Goal: Task Accomplishment & Management: Use online tool/utility

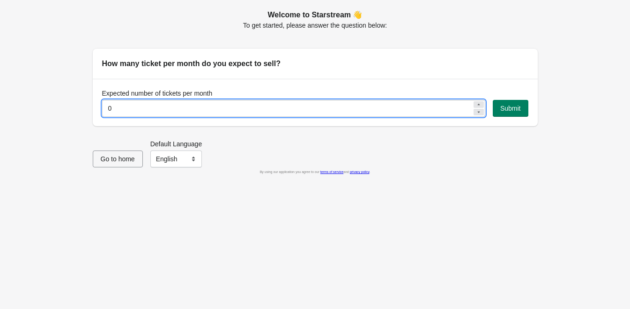
click at [127, 109] on input "0" at bounding box center [287, 108] width 370 height 17
type input "200"
click at [509, 112] on span "Submit" at bounding box center [511, 108] width 21 height 7
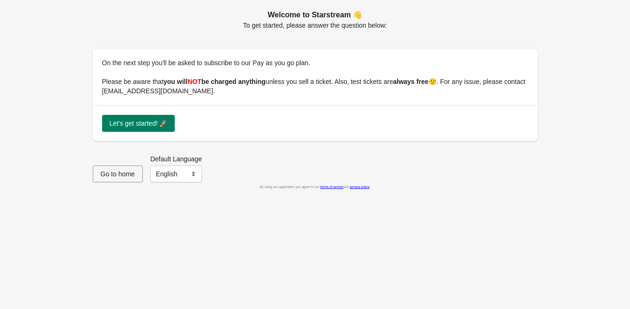
click at [122, 132] on div "Let's get started! 🚀" at bounding box center [315, 123] width 445 height 36
click at [127, 128] on button "Let's get started! 🚀" at bounding box center [138, 123] width 73 height 17
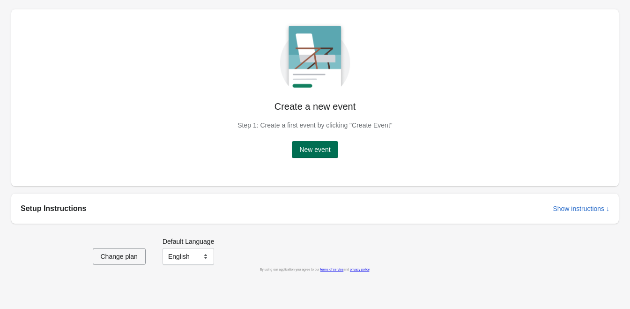
click at [315, 147] on span "New event" at bounding box center [315, 149] width 31 height 7
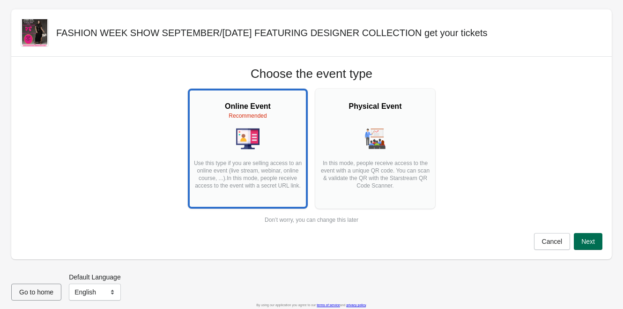
click at [589, 246] on button "Next" at bounding box center [588, 241] width 29 height 17
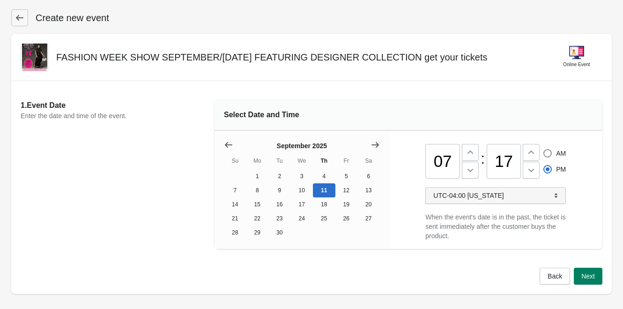
click at [548, 200] on span "UTC-04:00 [US_STATE]" at bounding box center [496, 195] width 125 height 9
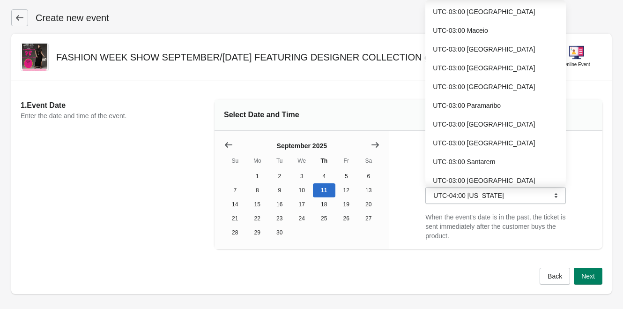
scroll to position [6192, 0]
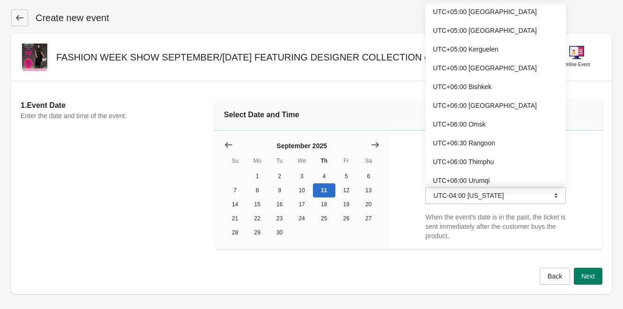
click at [591, 183] on div "07 : 17 AM PM UTC-04:00 [US_STATE] When the event's date is in the past, the ti…" at bounding box center [496, 190] width 213 height 118
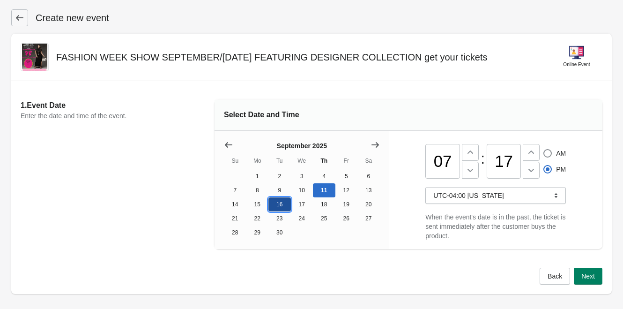
click at [281, 207] on button "16" at bounding box center [280, 204] width 22 height 14
click at [469, 171] on icon at bounding box center [470, 169] width 9 height 9
click at [470, 149] on icon at bounding box center [470, 152] width 9 height 9
type input "07"
click at [535, 174] on icon at bounding box center [531, 169] width 9 height 9
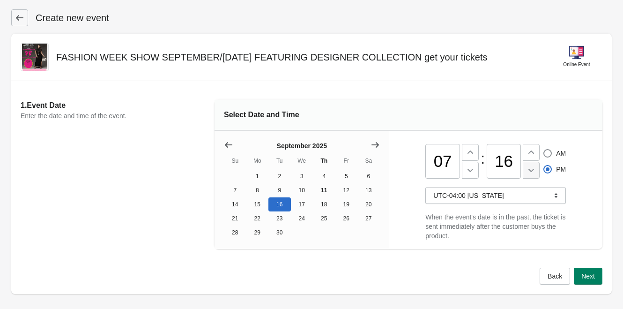
click at [535, 175] on icon at bounding box center [531, 169] width 9 height 9
click at [533, 153] on icon at bounding box center [531, 152] width 9 height 9
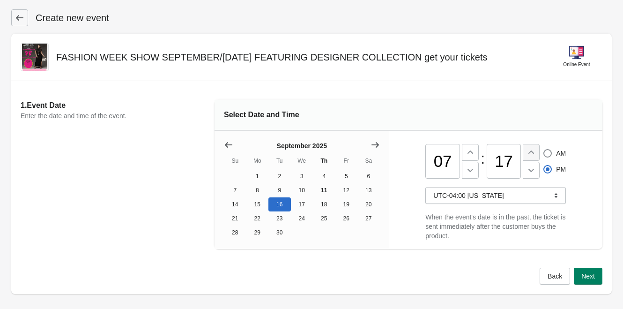
click at [533, 153] on icon at bounding box center [531, 152] width 9 height 9
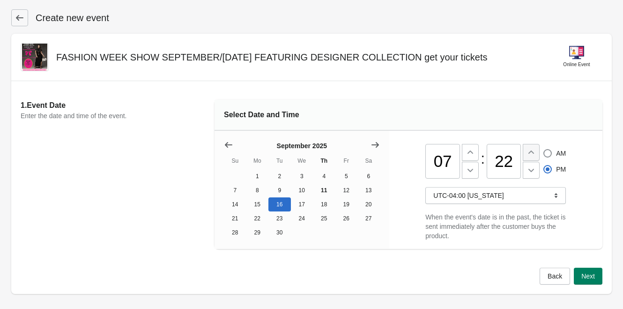
click at [533, 153] on icon at bounding box center [531, 152] width 9 height 9
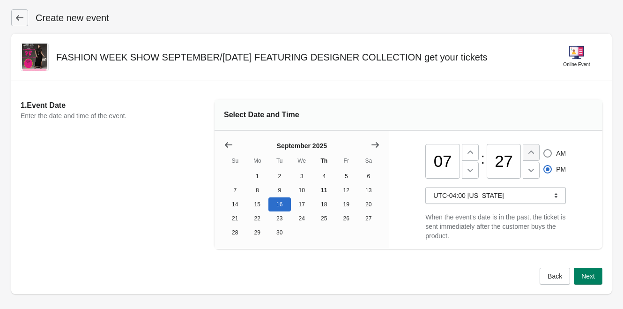
click at [533, 153] on icon at bounding box center [531, 152] width 9 height 9
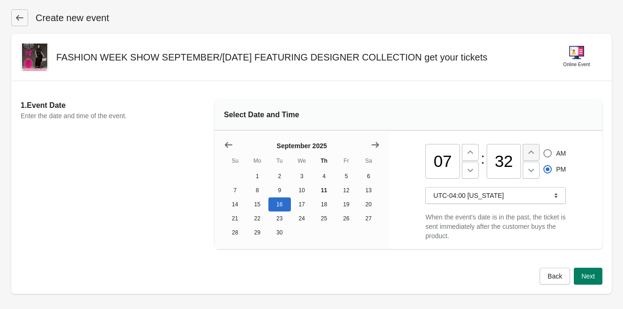
click at [533, 153] on icon at bounding box center [531, 152] width 9 height 9
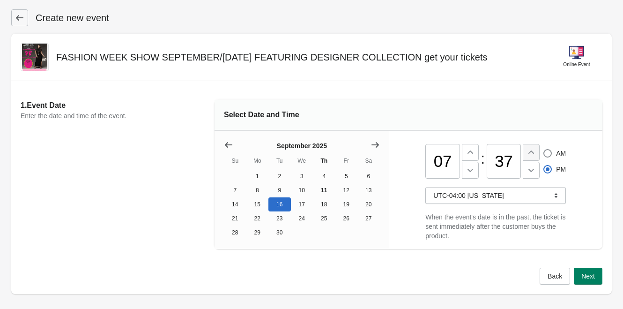
click at [533, 153] on icon at bounding box center [531, 152] width 9 height 9
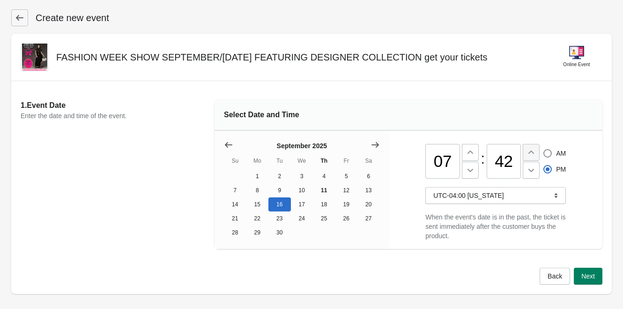
click at [533, 153] on icon at bounding box center [531, 152] width 9 height 9
type input "45"
click at [590, 280] on span "Next" at bounding box center [589, 275] width 14 height 7
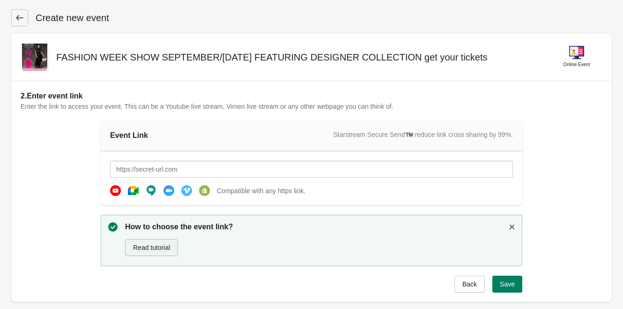
click at [170, 246] on button "Read tutorial" at bounding box center [151, 247] width 53 height 17
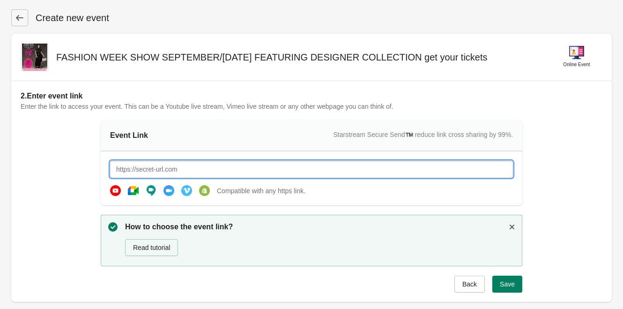
paste input "[URL][DOMAIN_NAME]"
type input "[URL][DOMAIN_NAME]"
click at [514, 286] on span "Save" at bounding box center [507, 283] width 15 height 7
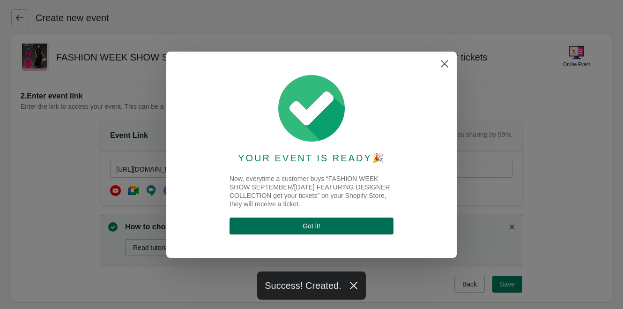
click at [311, 225] on span "Got it !" at bounding box center [311, 225] width 17 height 7
select select "US"
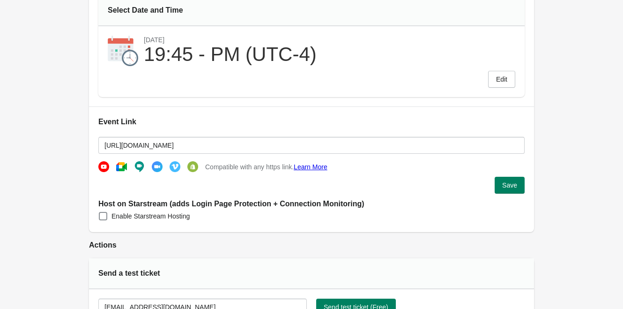
scroll to position [141, 0]
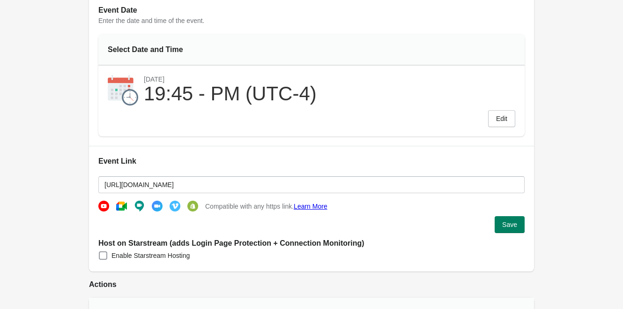
click at [102, 255] on span at bounding box center [103, 255] width 8 height 8
click at [99, 252] on input "Enable Starstream Hosting" at bounding box center [99, 251] width 0 height 0
checkbox input "true"
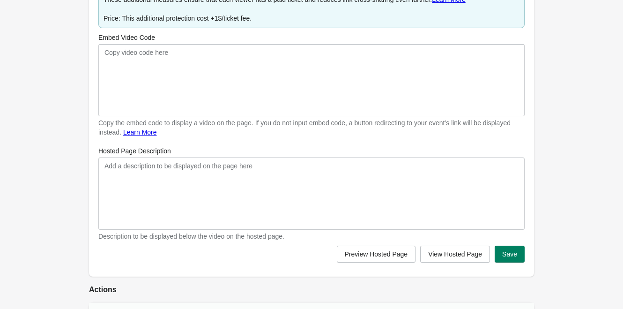
scroll to position [469, 0]
click at [370, 254] on span "Preview Hosted Page" at bounding box center [376, 253] width 63 height 7
click at [483, 258] on button "View Hosted Page" at bounding box center [455, 253] width 70 height 17
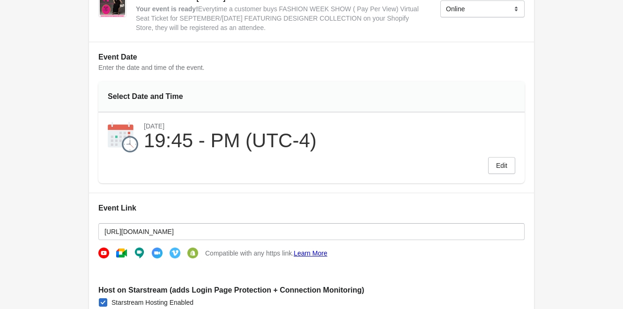
scroll to position [0, 0]
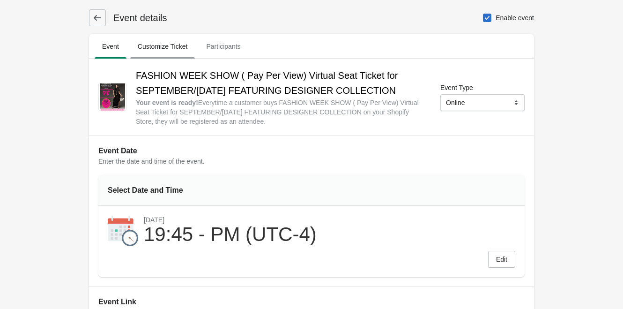
click at [162, 45] on span "Customize Ticket" at bounding box center [162, 46] width 65 height 17
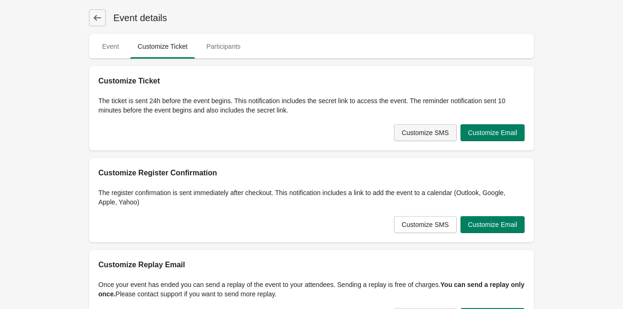
click at [429, 139] on button "Customize SMS" at bounding box center [425, 132] width 63 height 17
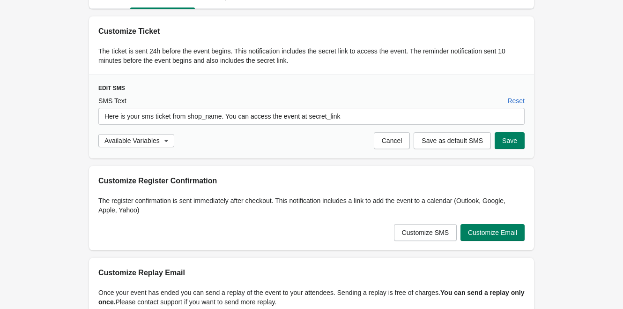
scroll to position [94, 0]
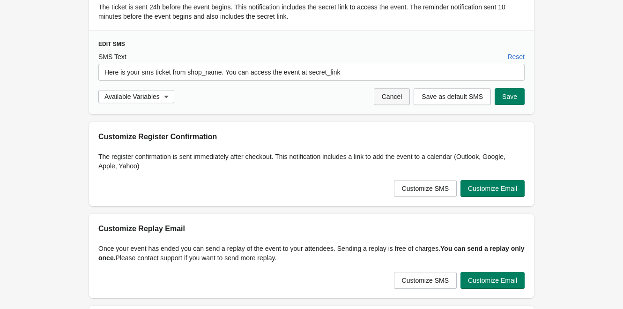
click at [398, 100] on span "Cancel" at bounding box center [392, 96] width 21 height 7
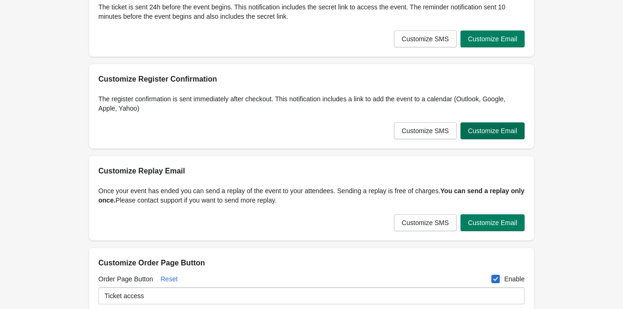
click at [495, 131] on span "Customize Email" at bounding box center [492, 130] width 49 height 7
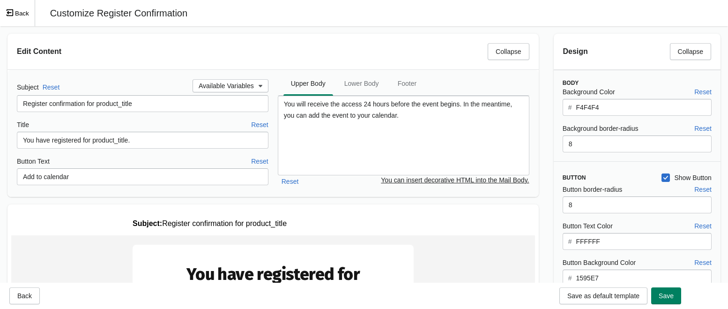
scroll to position [0, 0]
click at [368, 88] on span "Lower Body" at bounding box center [362, 83] width 50 height 17
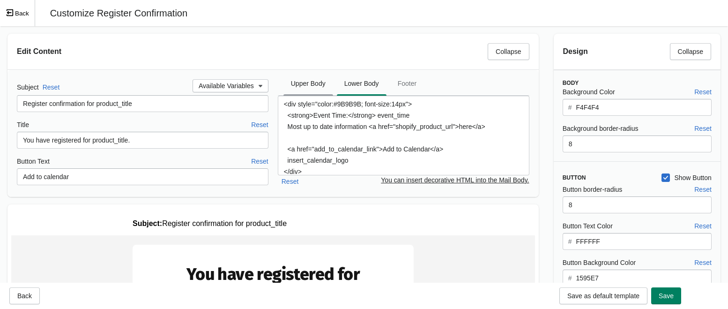
click at [302, 87] on span "Upper Body" at bounding box center [309, 83] width 50 height 17
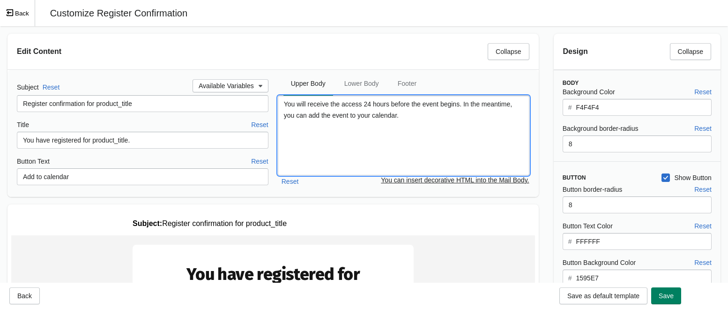
click at [412, 116] on textarea "You will receive the access 24 hours before the event begins. In the meantime, …" at bounding box center [404, 136] width 252 height 80
click at [416, 127] on textarea "You will receive the access 24 hours before the event begins. In the meantime, …" at bounding box center [404, 136] width 252 height 80
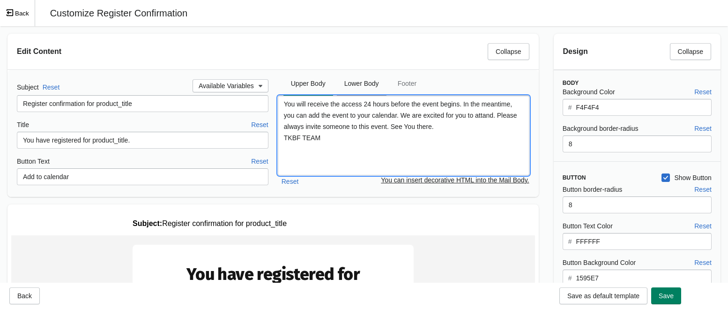
type textarea "You will receive the access 24 hours before the event begins. In the meantime, …"
click at [367, 83] on span "Lower Body" at bounding box center [362, 83] width 50 height 17
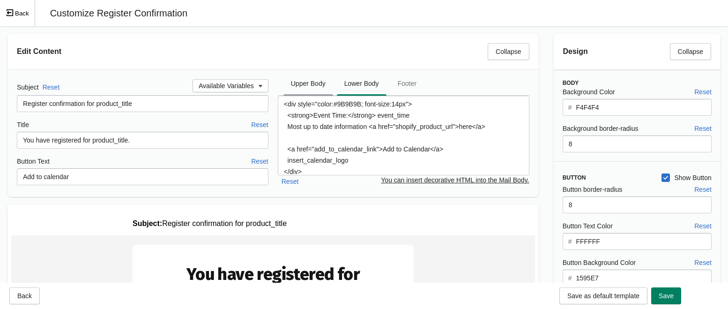
click at [315, 81] on span "Upper Body" at bounding box center [309, 83] width 50 height 17
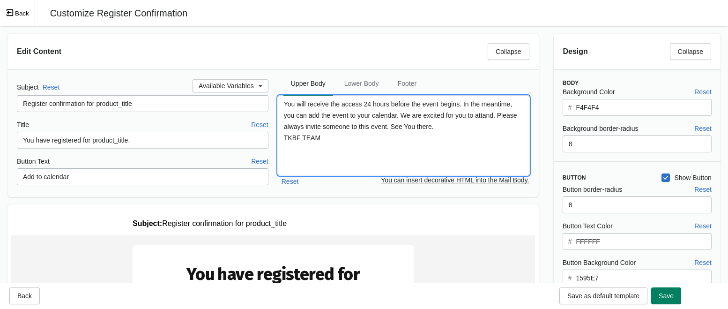
click at [474, 118] on textarea "You will receive the access 24 hours before the event begins. In the meantime, …" at bounding box center [404, 136] width 252 height 80
click at [484, 113] on textarea "You will receive the access 24 hours before the event begins. In the meantime, …" at bounding box center [404, 136] width 252 height 80
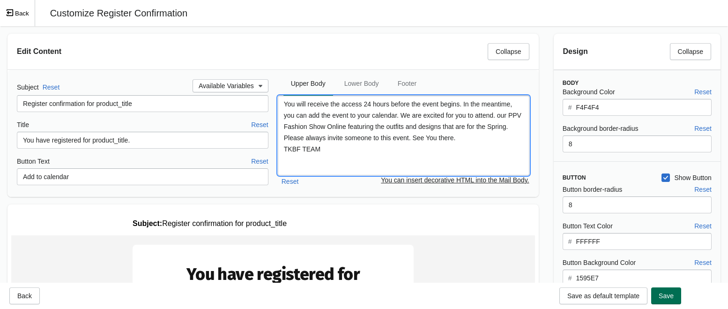
type textarea "You will receive the access 24 hours before the event begins. In the meantime, …"
click at [623, 295] on span "Save" at bounding box center [666, 295] width 15 height 7
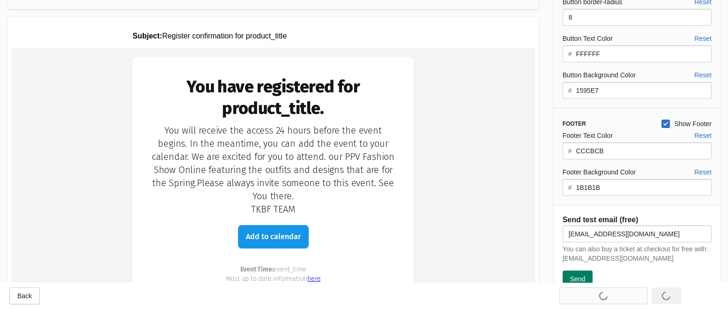
click at [615, 89] on input "1595E7" at bounding box center [644, 90] width 136 height 17
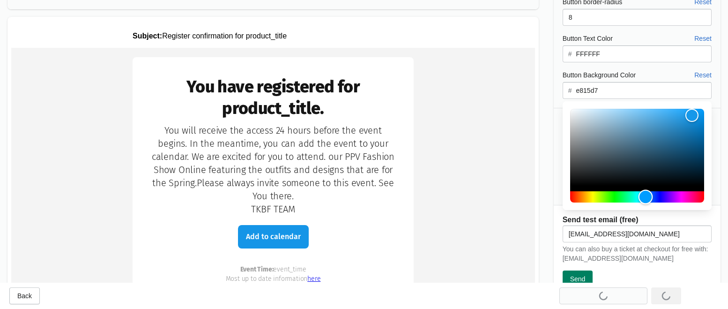
click at [623, 200] on div "Hue" at bounding box center [637, 196] width 134 height 11
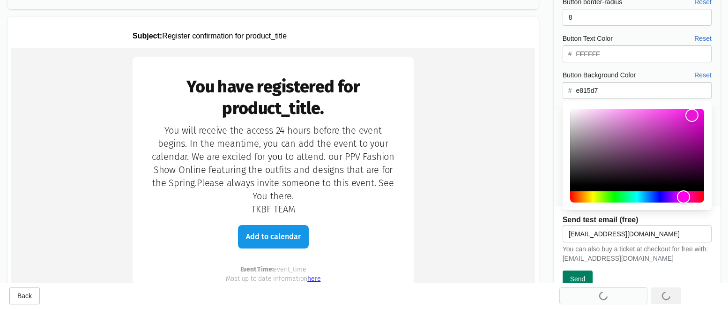
click at [493, 192] on td "You have registered for product_title. TKBF TEAM" at bounding box center [273, 226] width 524 height 357
click at [521, 112] on td "You have registered for product_title. TKBF TEAM" at bounding box center [273, 226] width 524 height 357
click at [513, 127] on td "You have registered for product_title. TKBF TEAM" at bounding box center [273, 226] width 524 height 357
click at [623, 120] on div "Color" at bounding box center [697, 119] width 15 height 15
click at [623, 198] on div "Hue" at bounding box center [684, 196] width 15 height 15
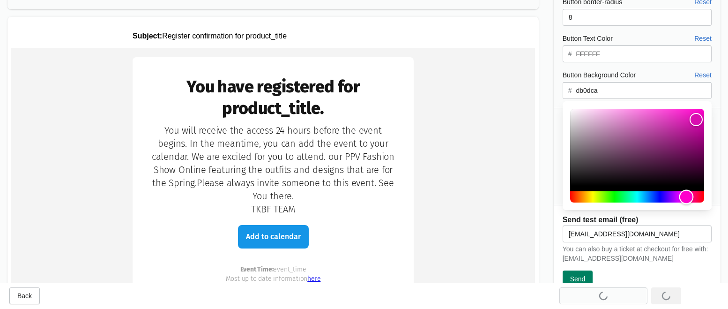
type input "db0db0"
click at [623, 177] on button "Reset" at bounding box center [703, 172] width 25 height 17
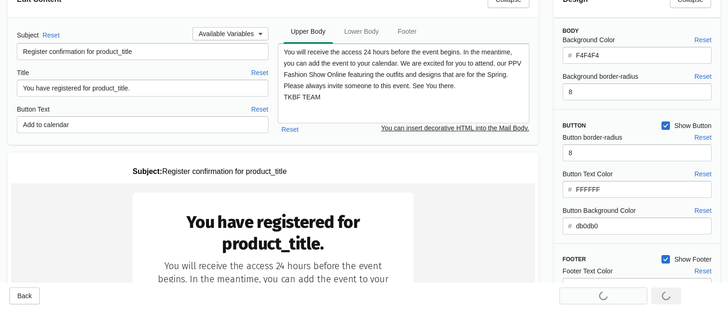
scroll to position [47, 0]
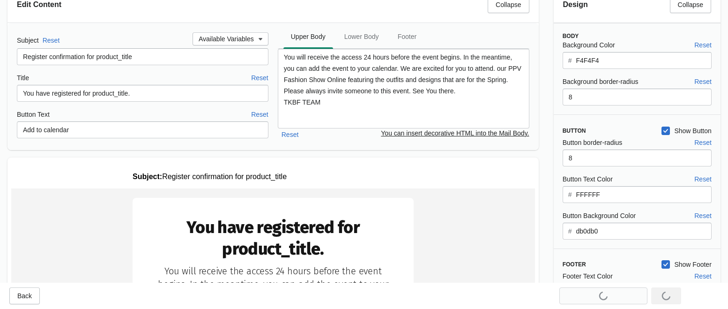
click at [598, 61] on input "F4F4F4" at bounding box center [644, 60] width 136 height 17
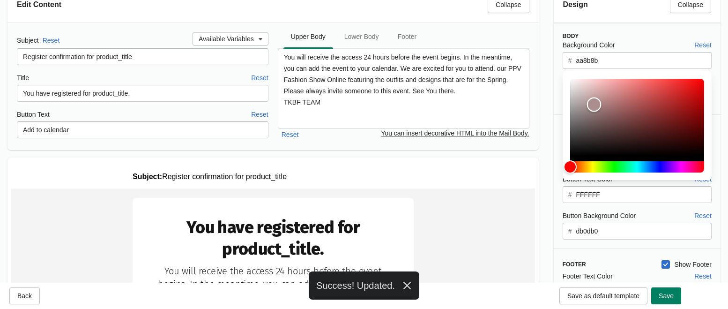
drag, startPoint x: 573, startPoint y: 85, endPoint x: 594, endPoint y: 105, distance: 28.9
click at [594, 105] on div "Color" at bounding box center [594, 104] width 15 height 15
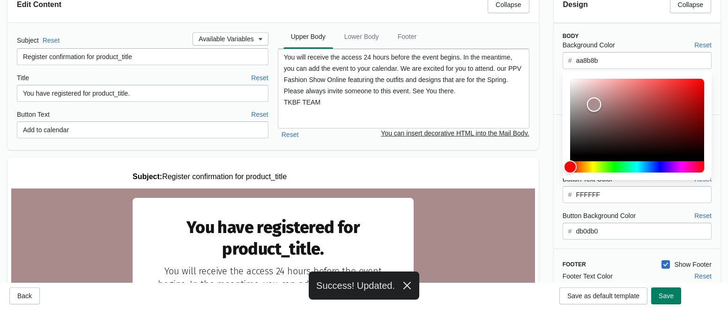
scroll to position [0, 0]
drag, startPoint x: 594, startPoint y: 105, endPoint x: 683, endPoint y: 152, distance: 101.1
click at [623, 129] on div "Color" at bounding box center [680, 125] width 15 height 15
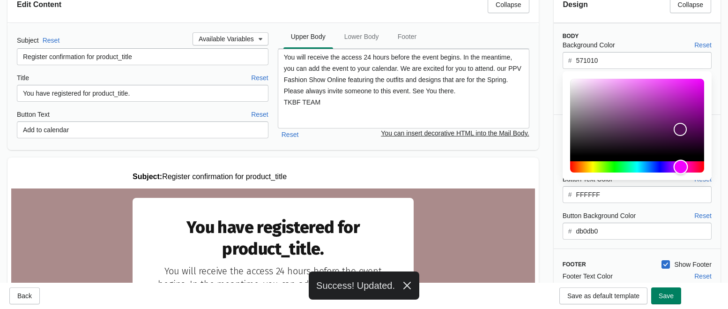
click at [623, 169] on div "Hue" at bounding box center [637, 166] width 134 height 11
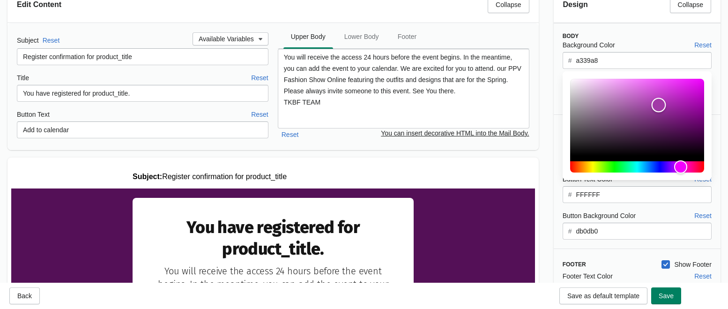
drag, startPoint x: 682, startPoint y: 132, endPoint x: 659, endPoint y: 105, distance: 35.5
click at [623, 105] on div "Color" at bounding box center [659, 105] width 15 height 15
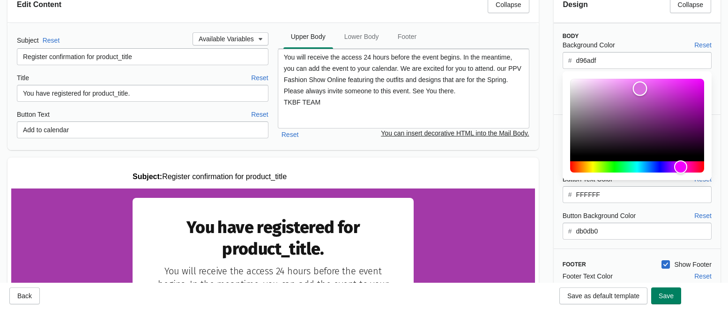
drag, startPoint x: 659, startPoint y: 105, endPoint x: 640, endPoint y: 89, distance: 24.9
click at [623, 89] on div "Color" at bounding box center [640, 89] width 15 height 15
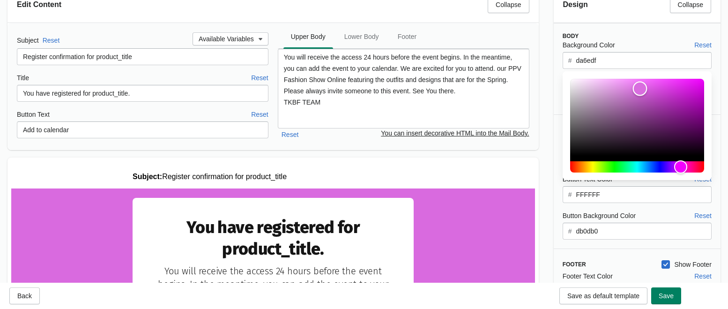
type input "a25da5"
drag, startPoint x: 638, startPoint y: 89, endPoint x: 629, endPoint y: 106, distance: 19.7
click at [623, 106] on div "Color" at bounding box center [629, 106] width 15 height 15
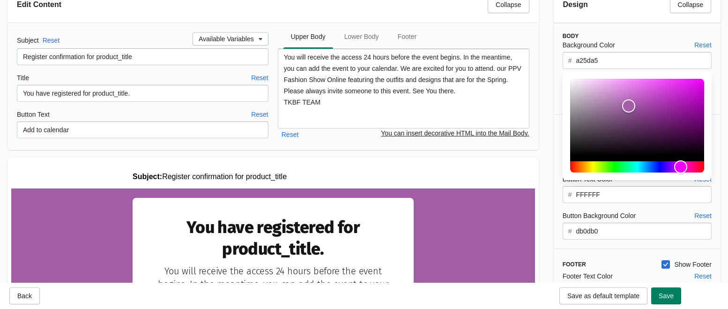
click at [546, 127] on div "Edit Content Collapse Subject Reset Available Variables Register confirmation f…" at bounding box center [273, 68] width 547 height 178
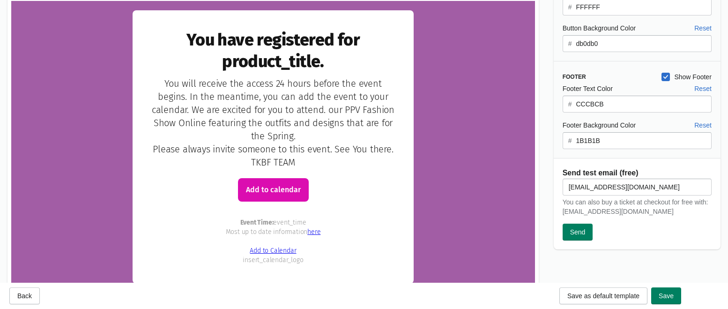
scroll to position [410, 0]
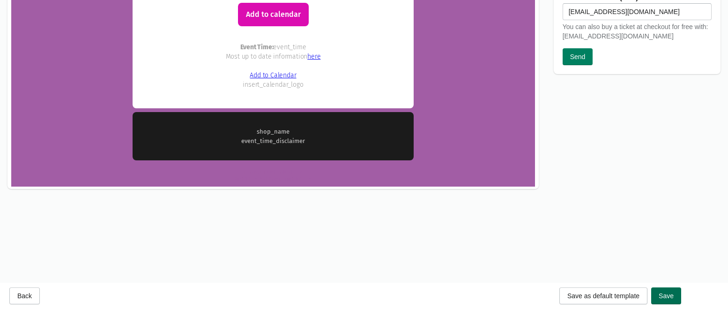
click at [623, 299] on span "Save" at bounding box center [666, 295] width 15 height 7
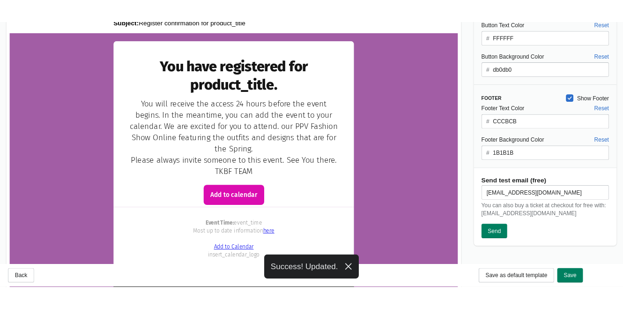
scroll to position [0, 0]
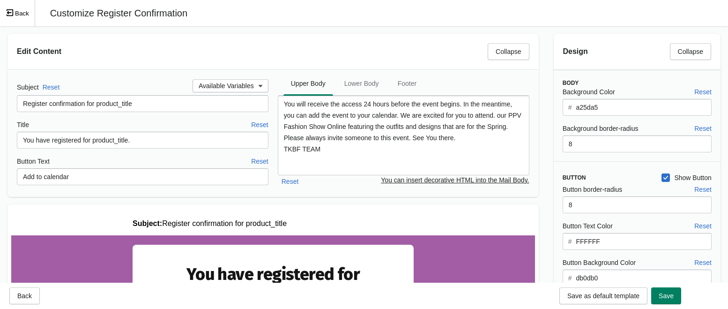
click at [22, 19] on button "Back" at bounding box center [17, 13] width 35 height 26
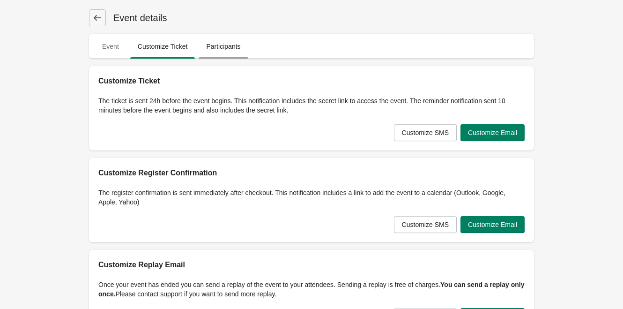
click at [220, 49] on span "Participants" at bounding box center [223, 46] width 49 height 17
select select "US"
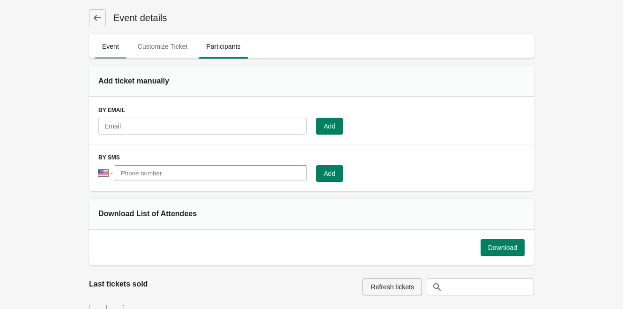
click at [105, 47] on span "Event" at bounding box center [111, 46] width 32 height 17
select select "US"
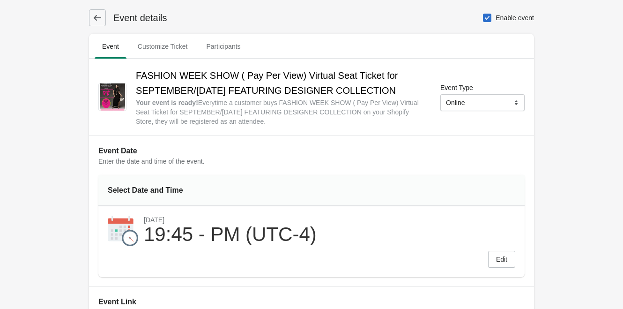
scroll to position [47, 0]
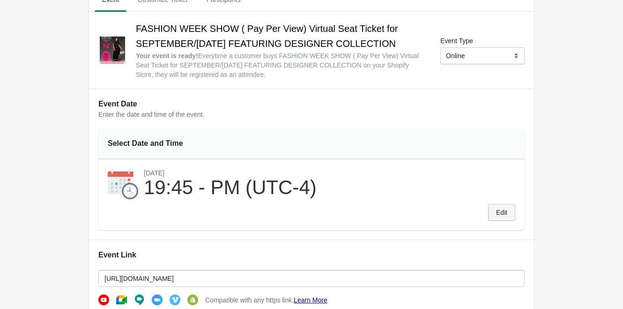
click at [503, 214] on span "Edit" at bounding box center [501, 212] width 11 height 7
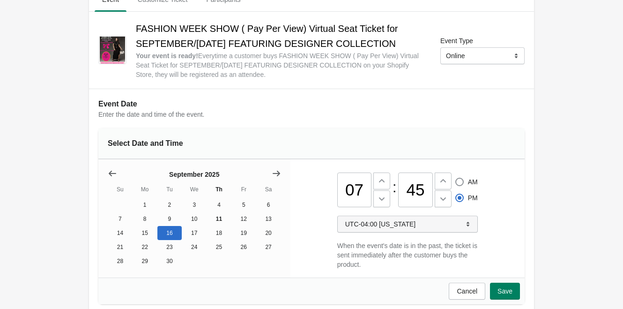
click at [465, 227] on icon "button" at bounding box center [468, 223] width 9 height 9
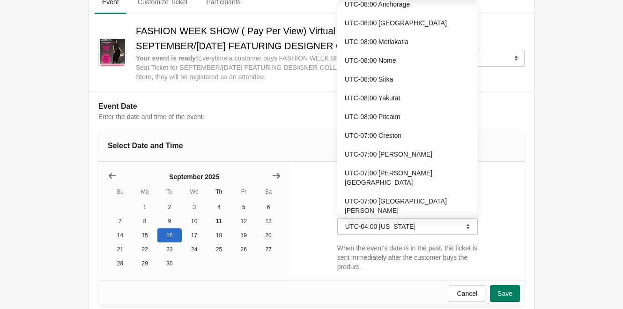
scroll to position [0, 0]
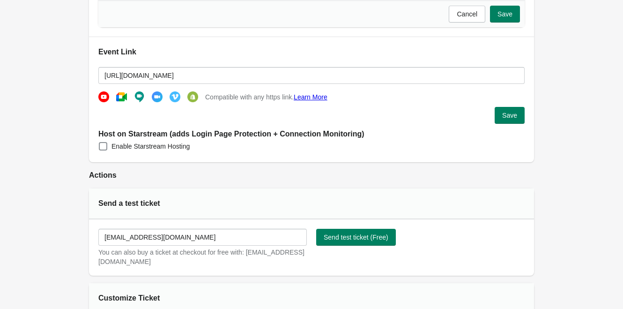
scroll to position [373, 0]
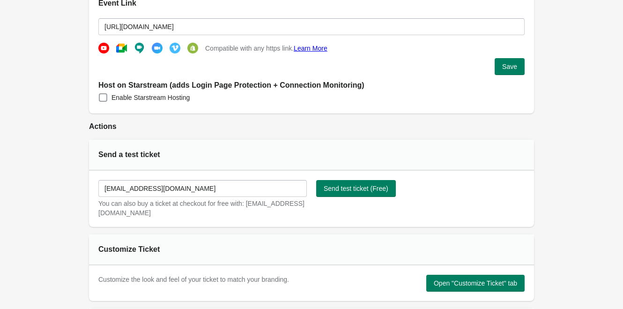
click at [103, 102] on span at bounding box center [103, 97] width 8 height 8
click at [99, 94] on input "Enable Starstream Hosting" at bounding box center [99, 93] width 0 height 0
checkbox input "true"
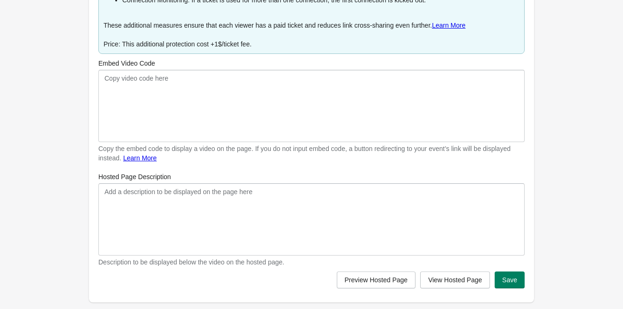
scroll to position [560, 0]
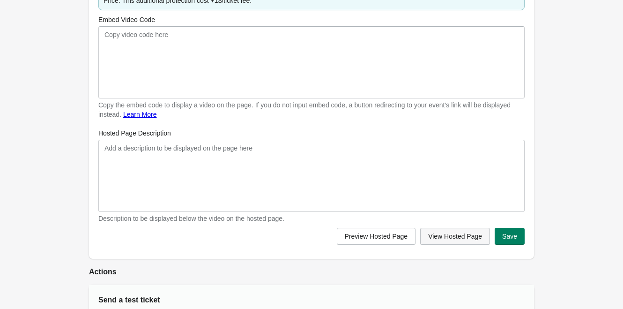
click at [467, 240] on span "View Hosted Page" at bounding box center [455, 235] width 54 height 7
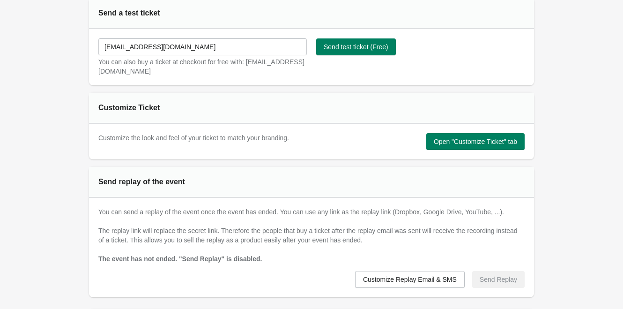
scroll to position [841, 0]
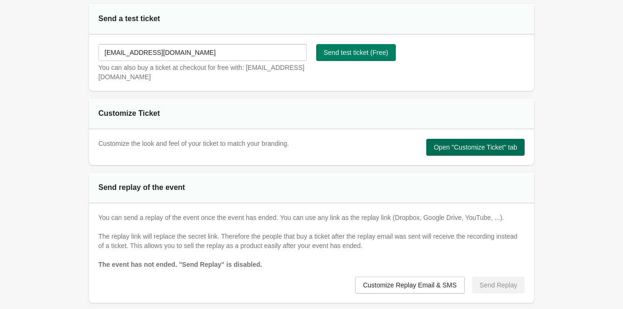
click at [471, 151] on span "Open "Customize Ticket" tab" at bounding box center [475, 146] width 83 height 7
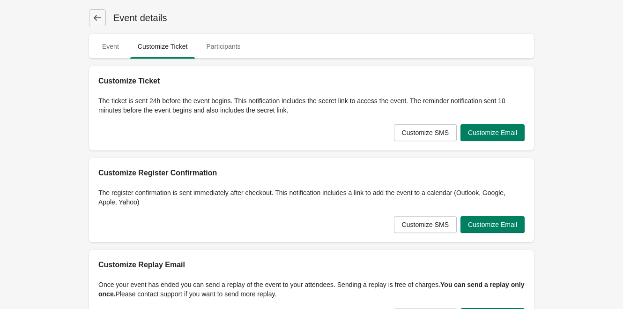
scroll to position [47, 0]
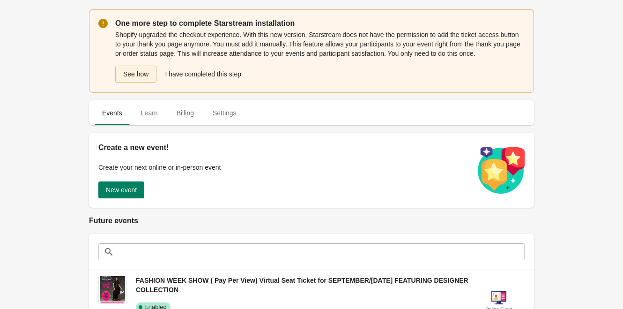
click at [139, 71] on button "See how" at bounding box center [135, 74] width 41 height 17
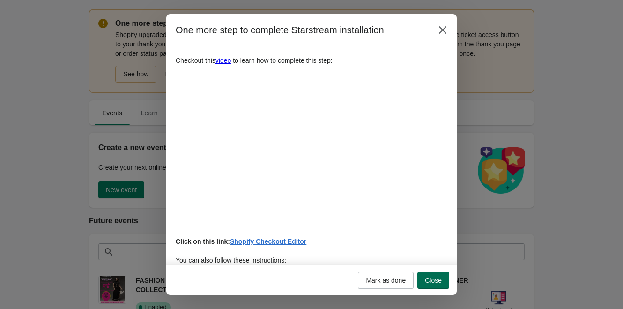
click at [434, 282] on span "Close" at bounding box center [433, 280] width 17 height 7
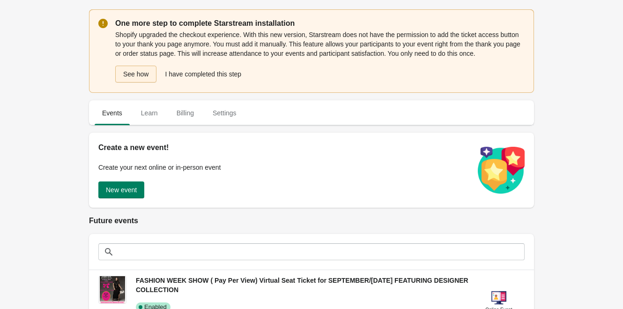
click at [130, 72] on button "See how" at bounding box center [135, 74] width 41 height 17
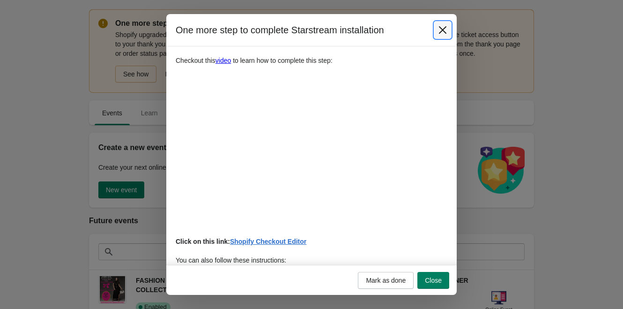
click at [443, 31] on icon "Close" at bounding box center [442, 29] width 9 height 9
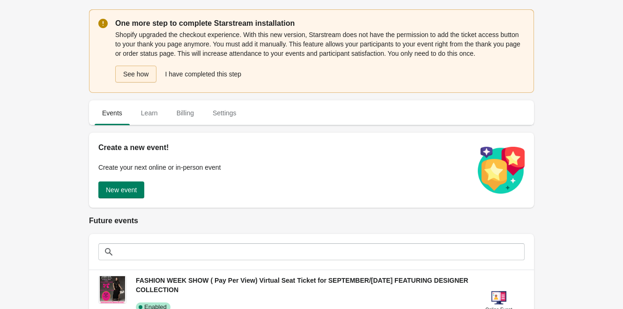
click at [132, 78] on button "See how" at bounding box center [135, 74] width 41 height 17
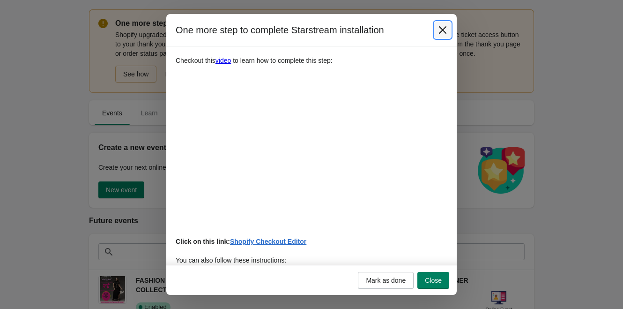
click at [442, 33] on icon "Close" at bounding box center [442, 29] width 9 height 9
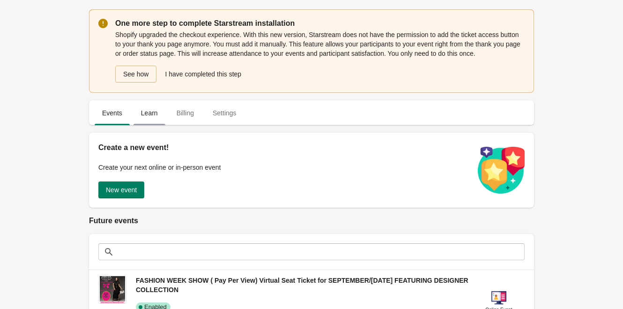
click at [149, 117] on span "Learn" at bounding box center [150, 113] width 32 height 17
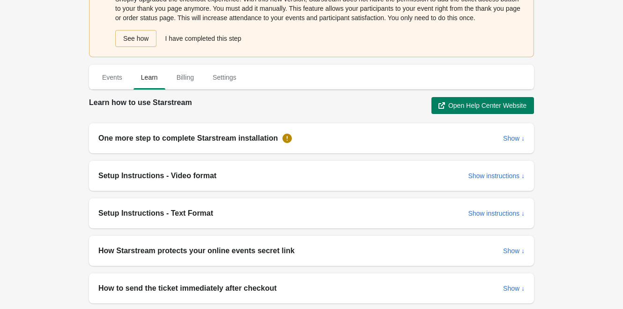
scroll to position [94, 0]
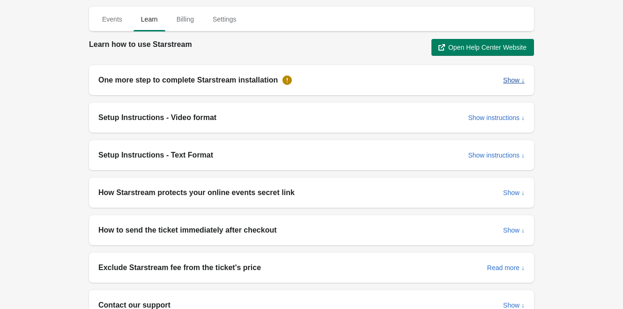
click at [513, 85] on button "Show ↓" at bounding box center [514, 80] width 29 height 17
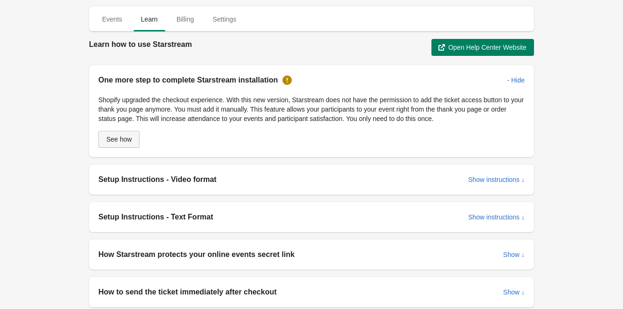
click at [112, 139] on span "See how" at bounding box center [118, 138] width 25 height 7
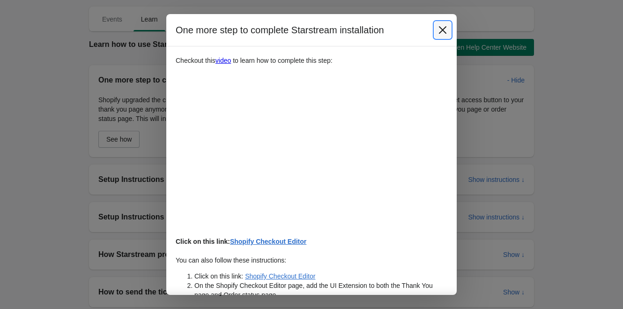
click at [437, 31] on button "Close" at bounding box center [443, 30] width 17 height 17
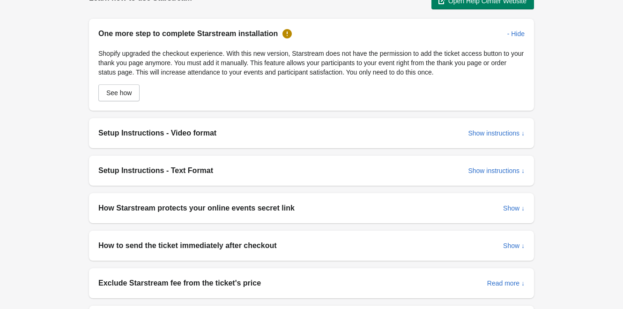
scroll to position [234, 0]
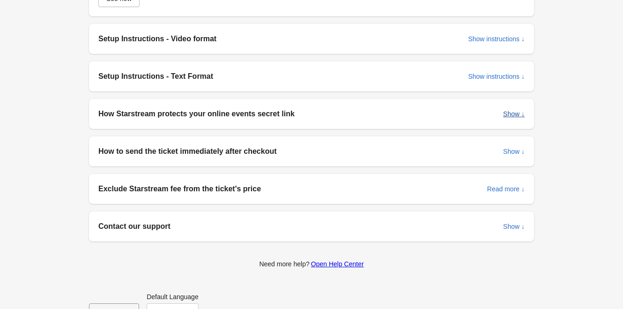
click at [521, 119] on button "Show ↓" at bounding box center [514, 113] width 29 height 17
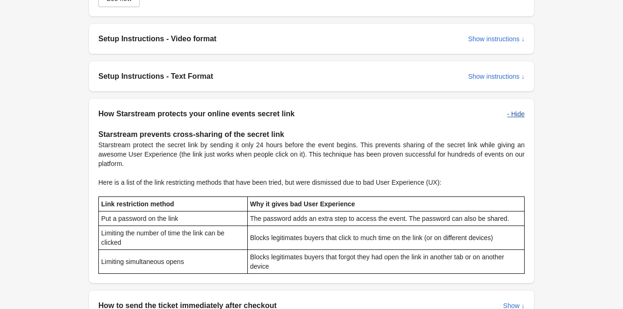
click at [521, 119] on button "- Hide" at bounding box center [516, 113] width 25 height 17
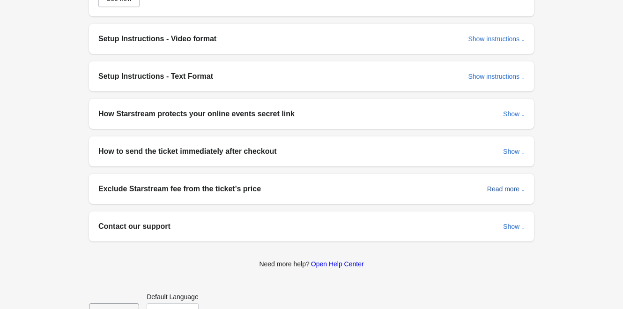
click at [511, 191] on span "Read more ↓" at bounding box center [505, 188] width 37 height 7
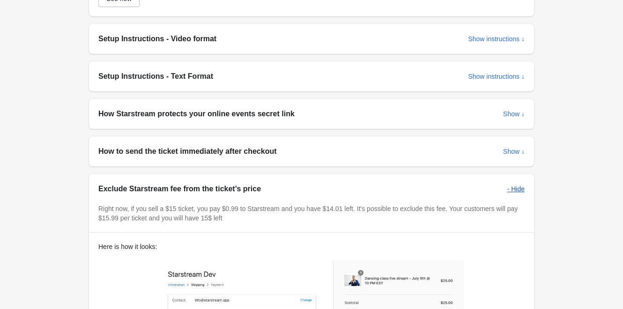
click at [514, 191] on span "- Hide" at bounding box center [516, 188] width 17 height 7
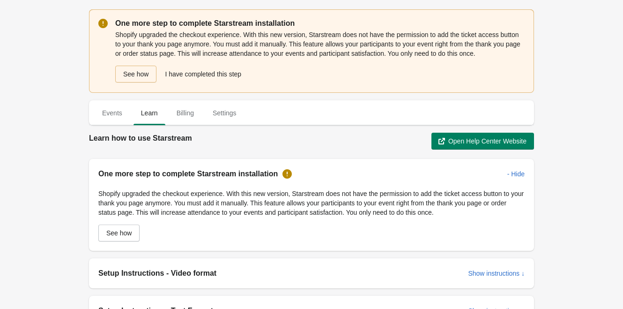
scroll to position [47, 0]
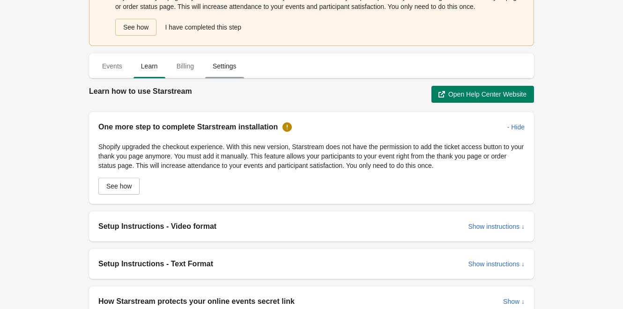
click at [229, 70] on span "Settings" at bounding box center [224, 66] width 39 height 17
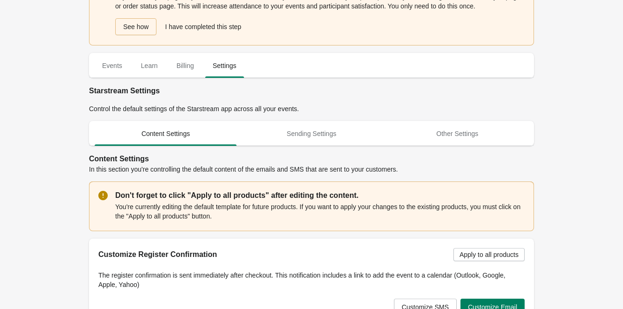
scroll to position [141, 0]
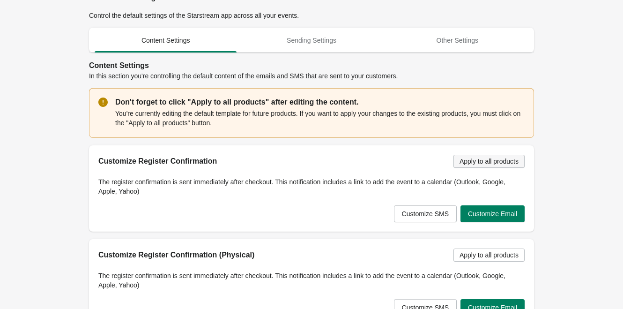
click at [498, 161] on span "Apply to all products" at bounding box center [489, 160] width 59 height 7
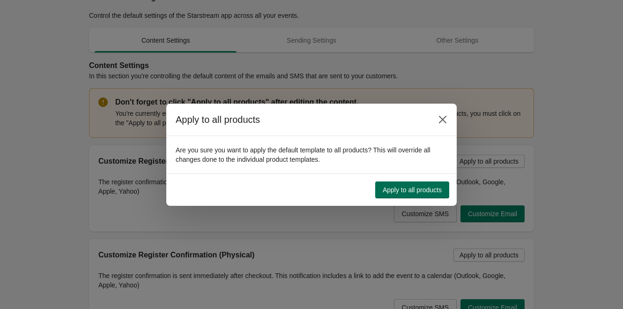
click at [406, 188] on span "Apply to all products" at bounding box center [412, 189] width 59 height 7
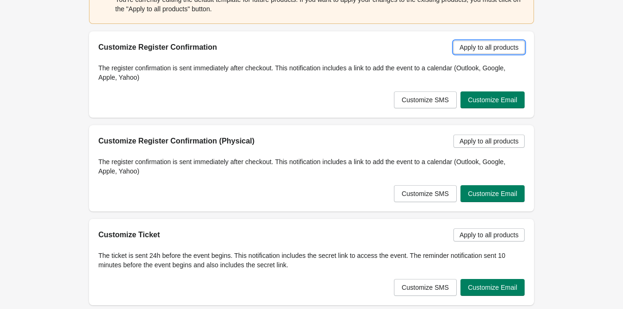
scroll to position [0, 0]
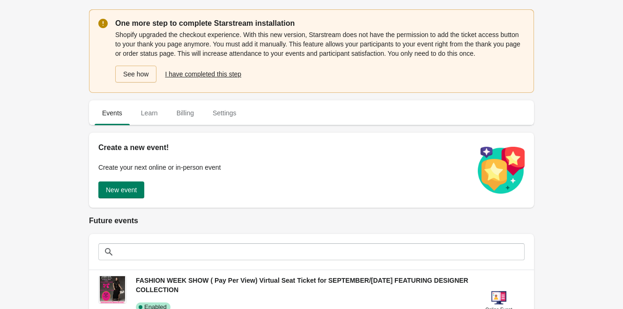
click at [217, 72] on span "I have completed this step" at bounding box center [203, 73] width 76 height 7
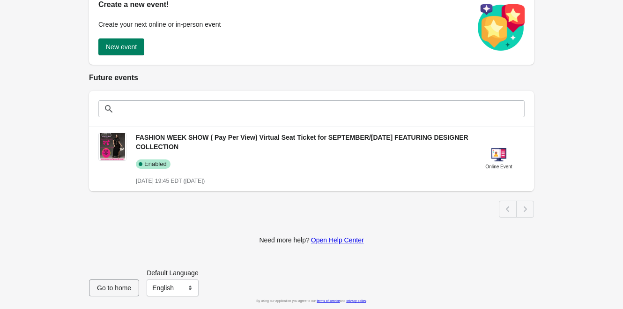
scroll to position [125, 0]
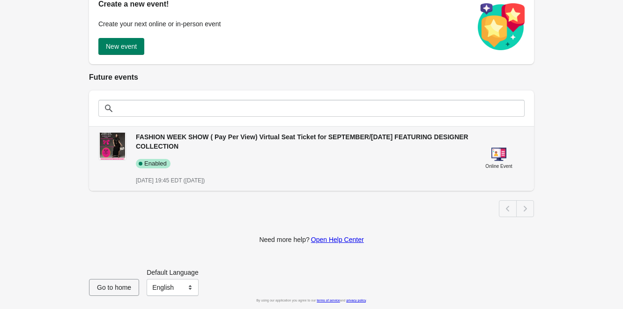
click at [285, 138] on span "FASHION WEEK SHOW ( Pay Per View) Virtual Seat Ticket for SEPTEMBER/[DATE] FEAT…" at bounding box center [302, 141] width 333 height 17
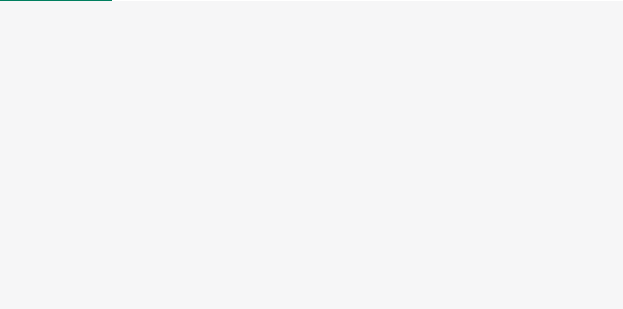
select select "US"
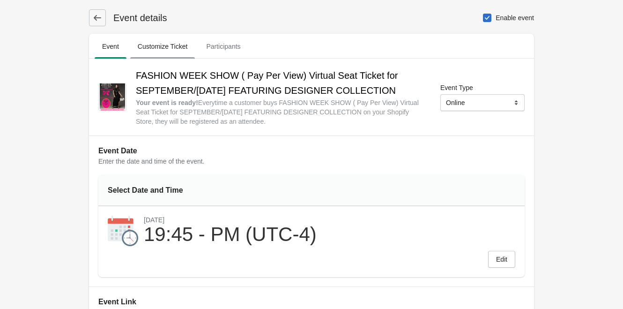
click at [159, 43] on span "Customize Ticket" at bounding box center [162, 46] width 65 height 17
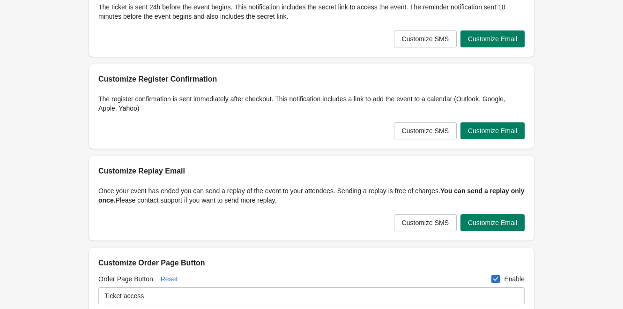
scroll to position [187, 0]
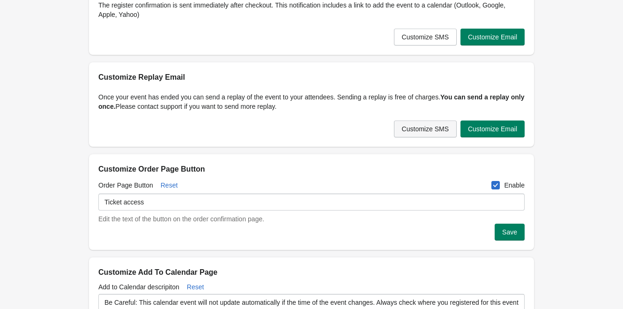
click at [423, 131] on span "Customize SMS" at bounding box center [425, 128] width 47 height 7
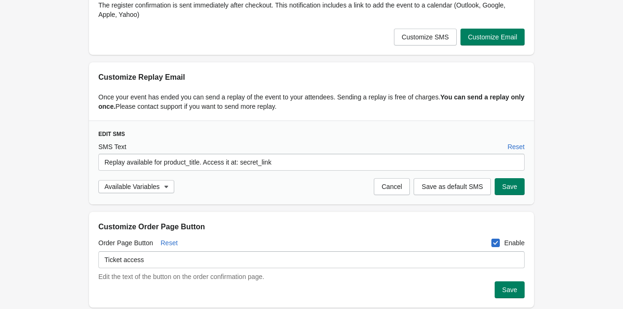
click at [336, 135] on h3 "EDIT SMS" at bounding box center [311, 133] width 427 height 7
click at [516, 188] on span "Save" at bounding box center [509, 186] width 15 height 7
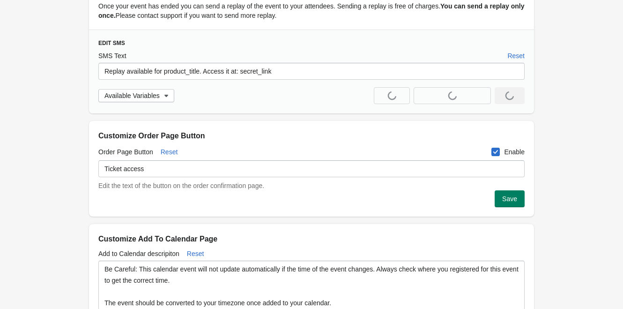
scroll to position [281, 0]
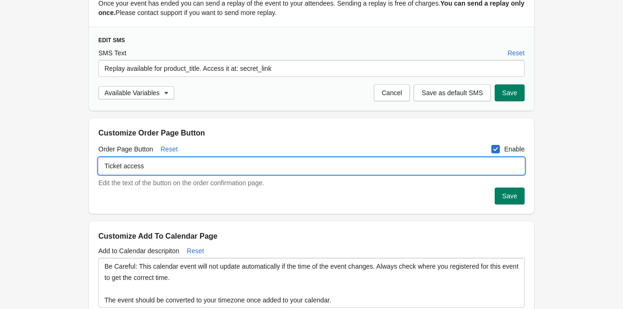
click at [198, 172] on input "Ticket access" at bounding box center [311, 165] width 427 height 17
click at [127, 166] on input "Ticket access" at bounding box center [311, 165] width 427 height 17
click at [164, 167] on input "Ticket Access" at bounding box center [311, 165] width 427 height 17
type input "Ticket Access to the Event"
click at [512, 196] on span "Save" at bounding box center [509, 195] width 15 height 7
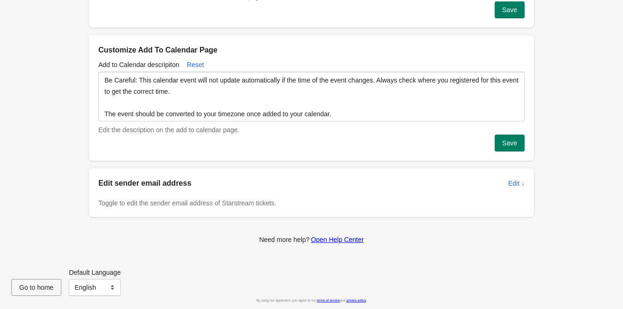
scroll to position [1, 0]
click at [515, 185] on span "Edit ↓" at bounding box center [517, 183] width 16 height 7
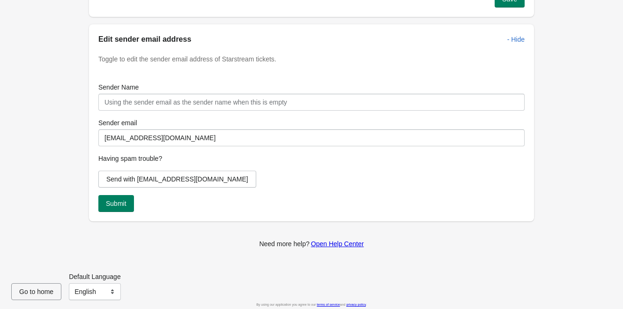
scroll to position [615, 0]
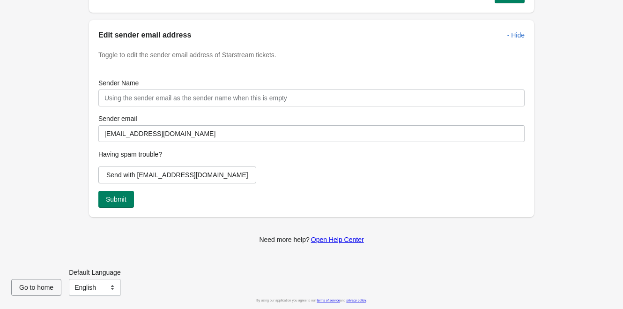
click at [123, 204] on button "Submit" at bounding box center [116, 199] width 36 height 17
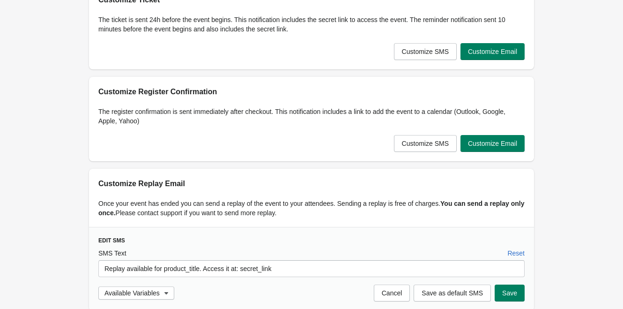
scroll to position [0, 0]
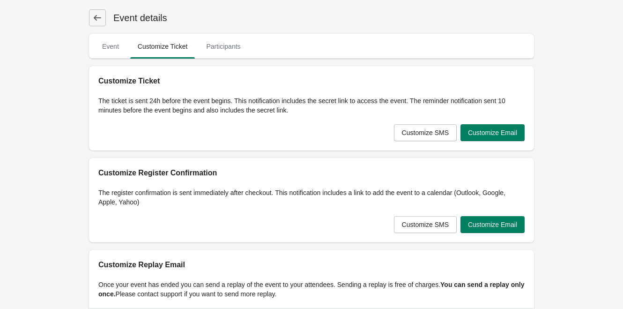
click at [95, 20] on icon at bounding box center [97, 17] width 9 height 9
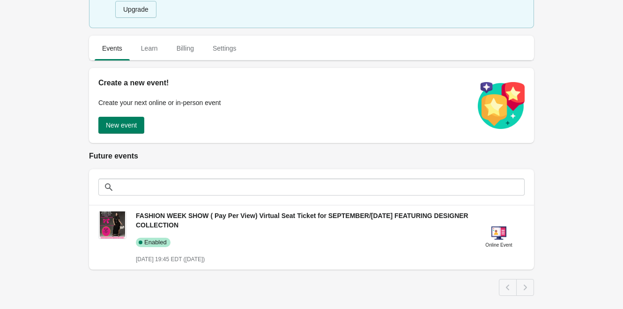
scroll to position [94, 0]
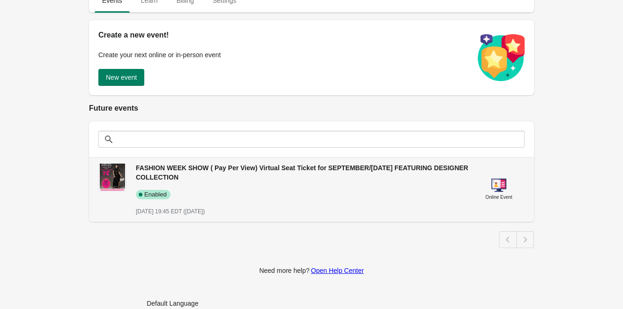
click at [188, 168] on span "FASHION WEEK SHOW ( Pay Per View) Virtual Seat Ticket for SEPTEMBER/[DATE] FEAT…" at bounding box center [302, 172] width 333 height 17
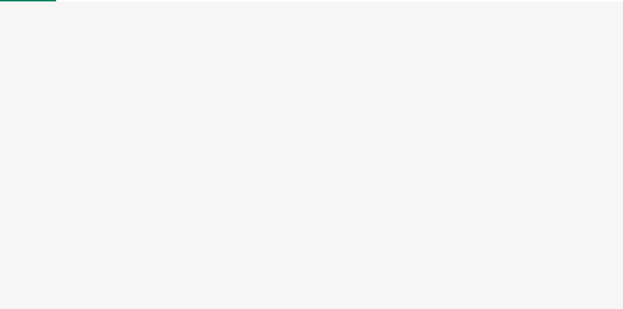
select select "US"
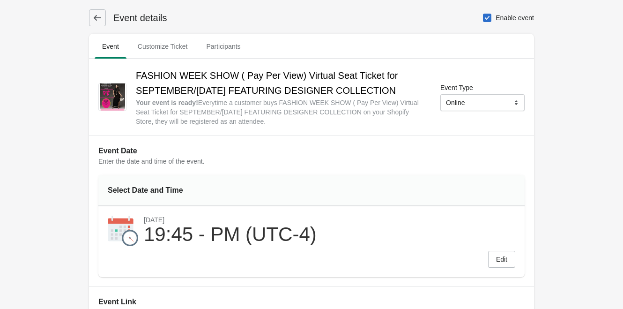
click at [97, 18] on icon at bounding box center [97, 17] width 9 height 9
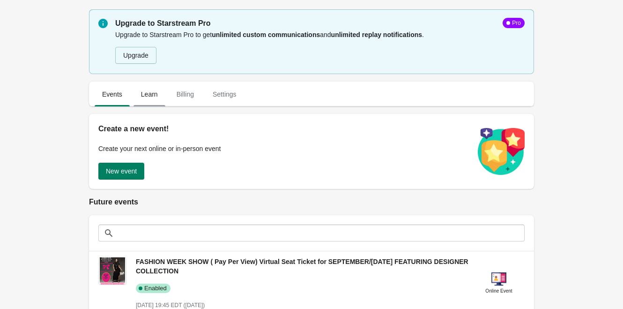
click at [154, 97] on span "Learn" at bounding box center [150, 94] width 32 height 17
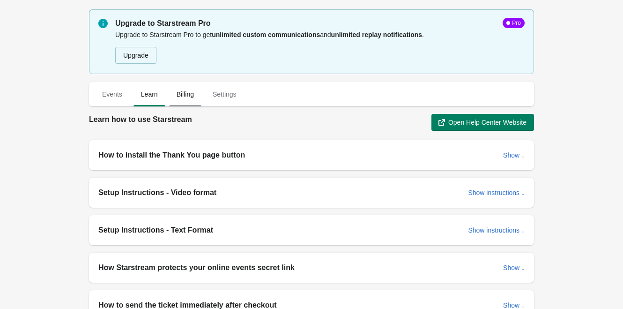
click at [193, 96] on span "Billing" at bounding box center [185, 94] width 32 height 17
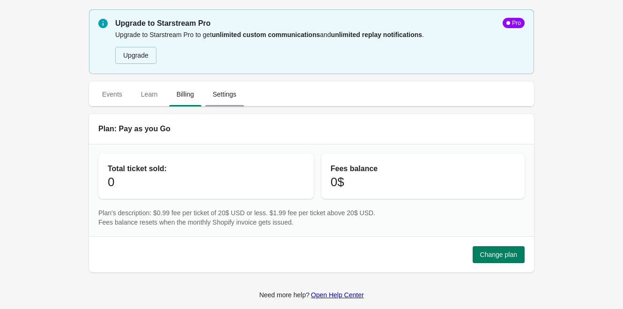
click at [225, 94] on span "Settings" at bounding box center [224, 94] width 39 height 17
